Goal: Task Accomplishment & Management: Complete application form

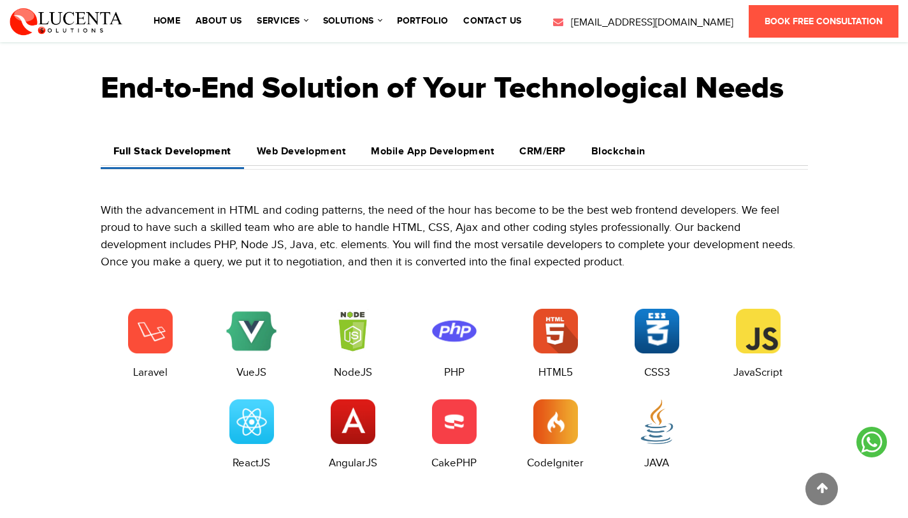
scroll to position [1593, 0]
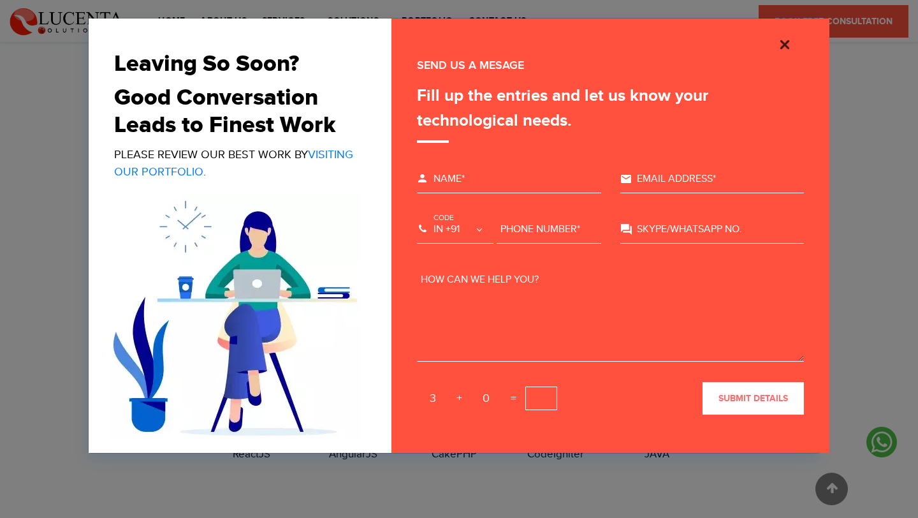
click at [789, 45] on img "Close" at bounding box center [784, 44] width 15 height 15
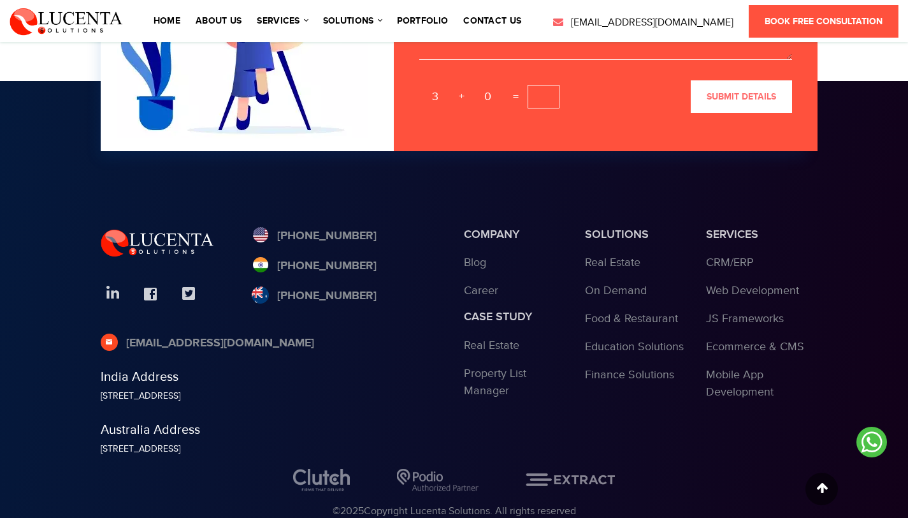
scroll to position [4204, 0]
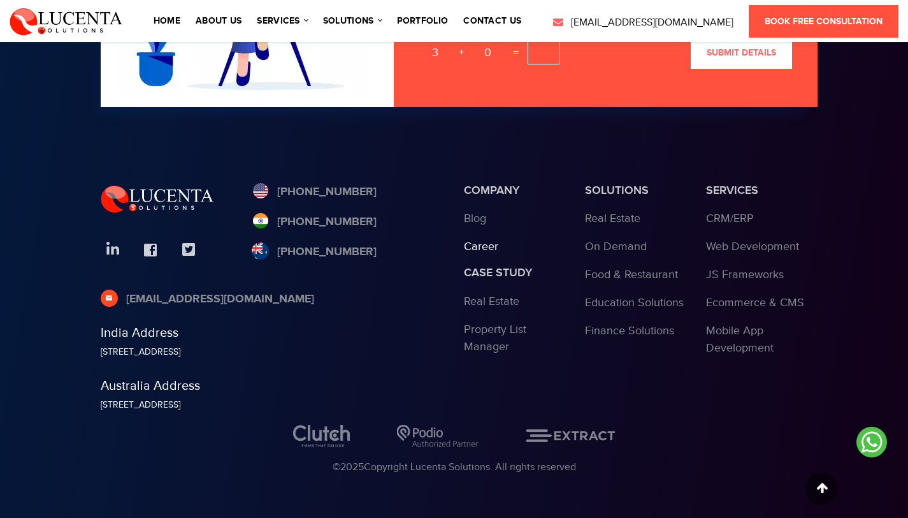
click at [471, 242] on link "Career" at bounding box center [481, 246] width 34 height 13
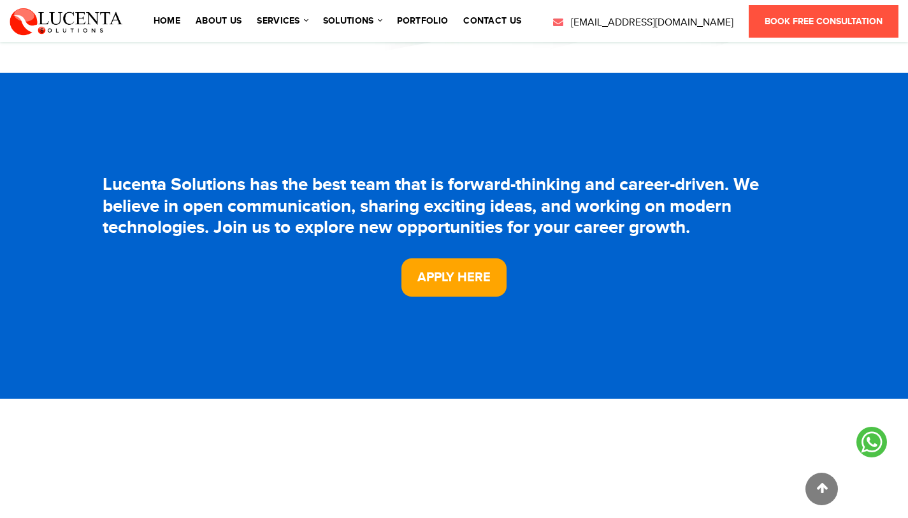
scroll to position [333, 0]
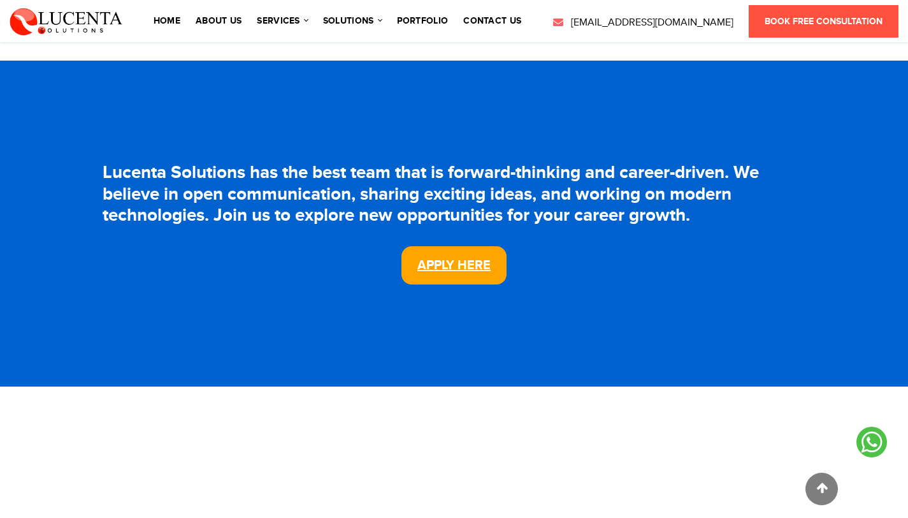
click at [470, 256] on link "Apply Here" at bounding box center [454, 265] width 105 height 38
click at [166, 23] on link "Home" at bounding box center [167, 21] width 27 height 9
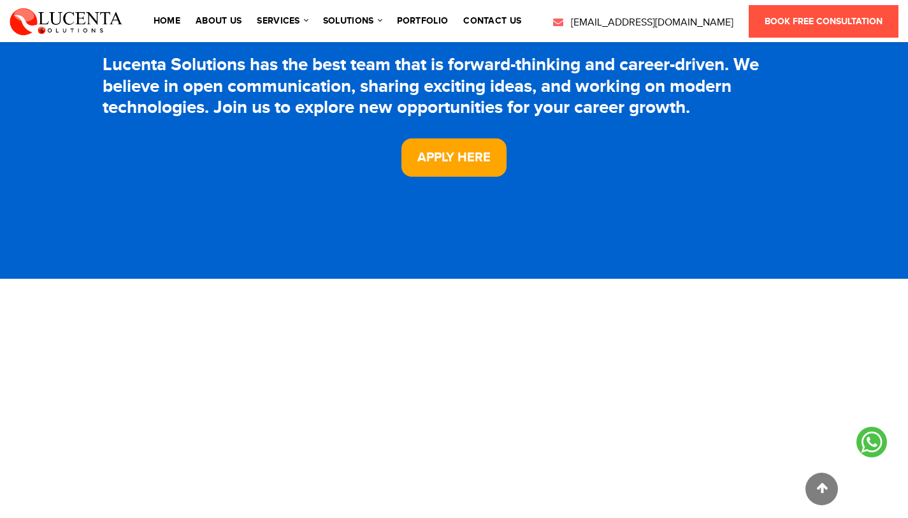
scroll to position [500, 0]
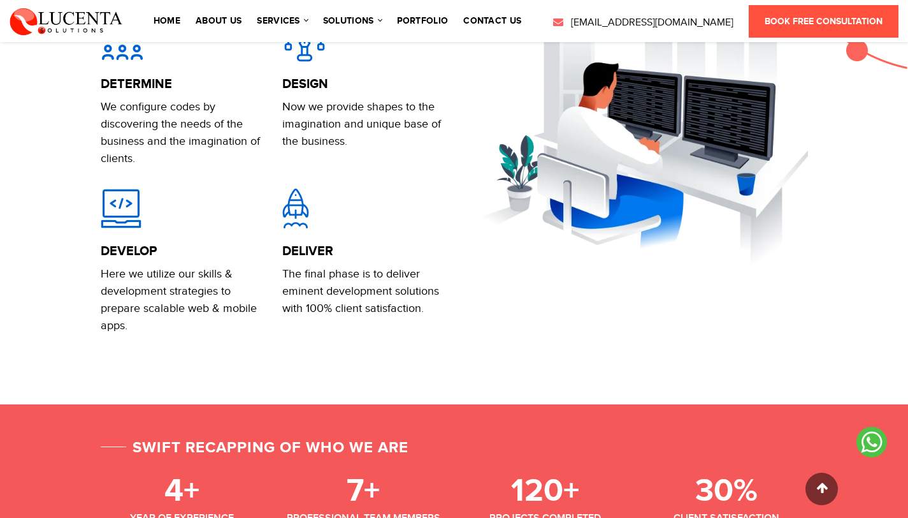
scroll to position [1036, 0]
